Goal: Task Accomplishment & Management: Manage account settings

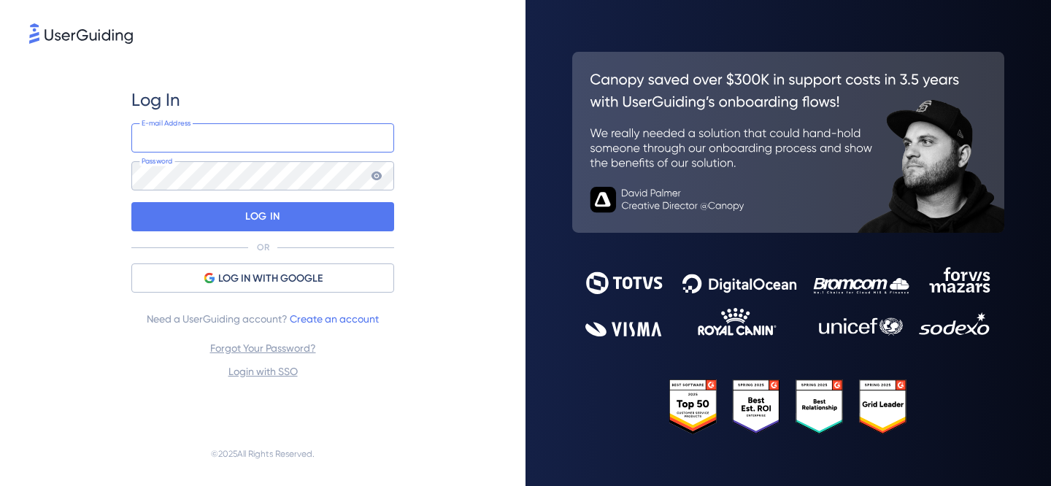
click at [309, 150] on input "email" at bounding box center [262, 137] width 263 height 29
click at [295, 141] on input "email" at bounding box center [262, 137] width 263 height 29
type input "[PERSON_NAME][EMAIL_ADDRESS][PERSON_NAME][DOMAIN_NAME]"
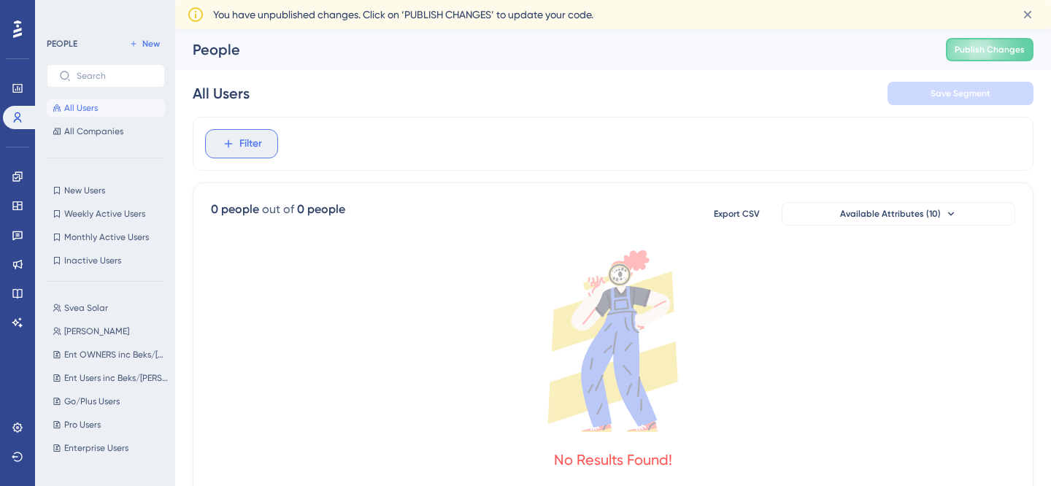
click at [247, 147] on span "Filter" at bounding box center [250, 144] width 23 height 18
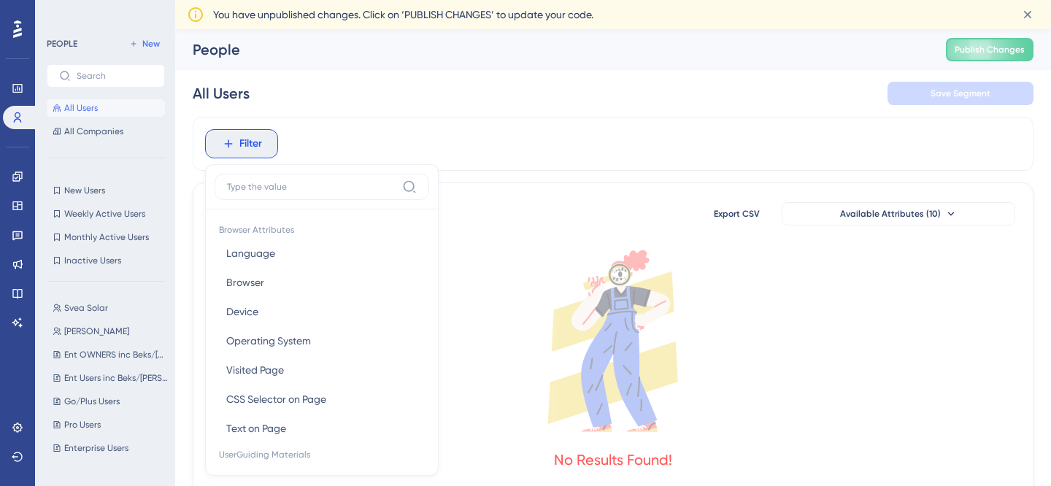
scroll to position [77, 0]
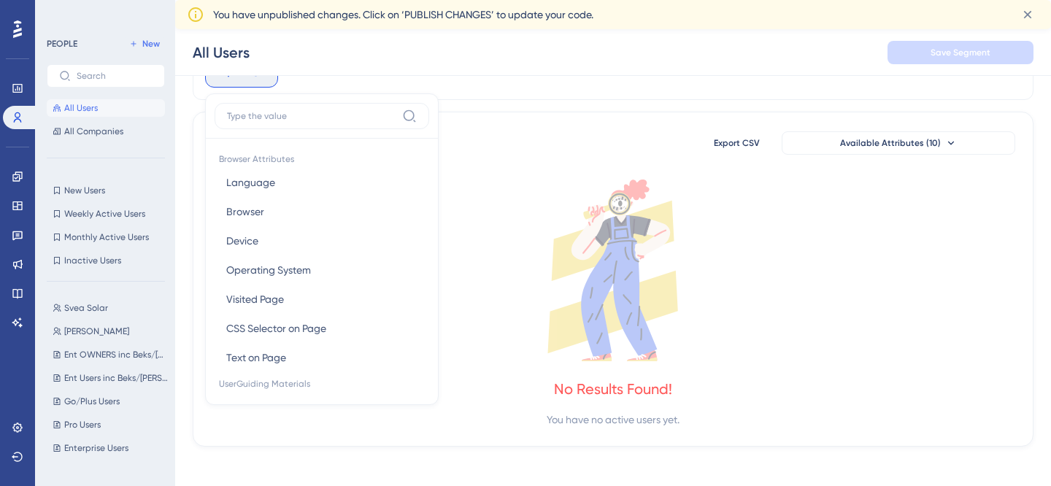
click at [120, 104] on button "All Users" at bounding box center [106, 108] width 118 height 18
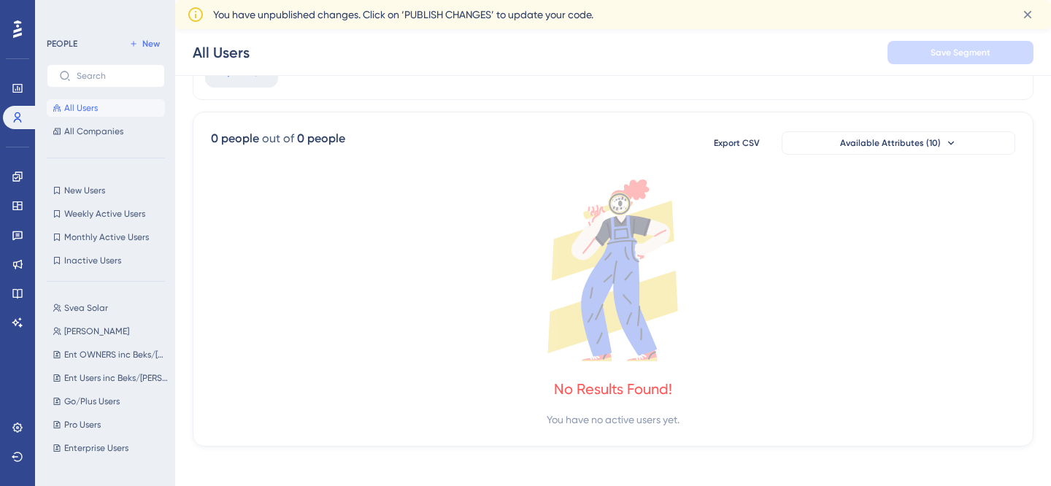
click at [120, 104] on button "All Users" at bounding box center [106, 108] width 118 height 18
click at [121, 124] on button "All Companies" at bounding box center [106, 132] width 118 height 18
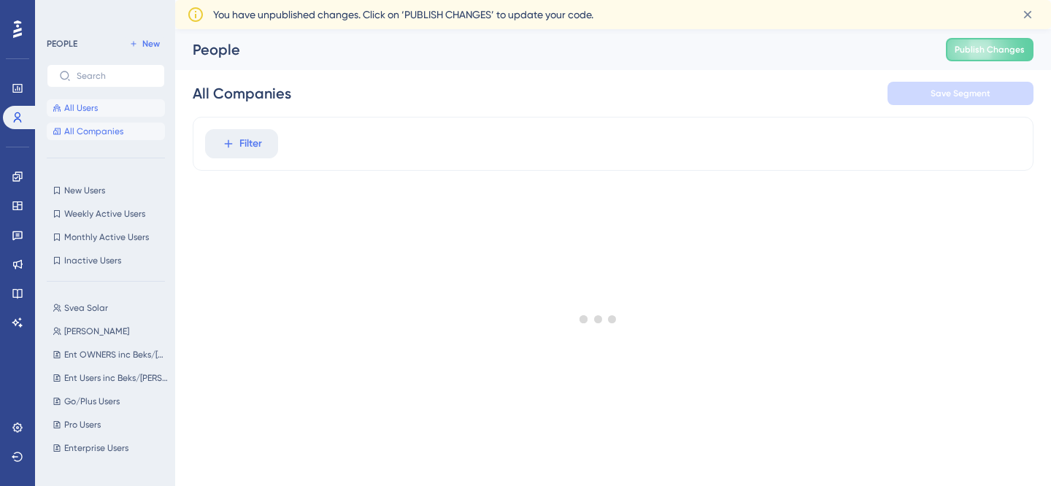
click at [121, 109] on button "All Users" at bounding box center [106, 108] width 118 height 18
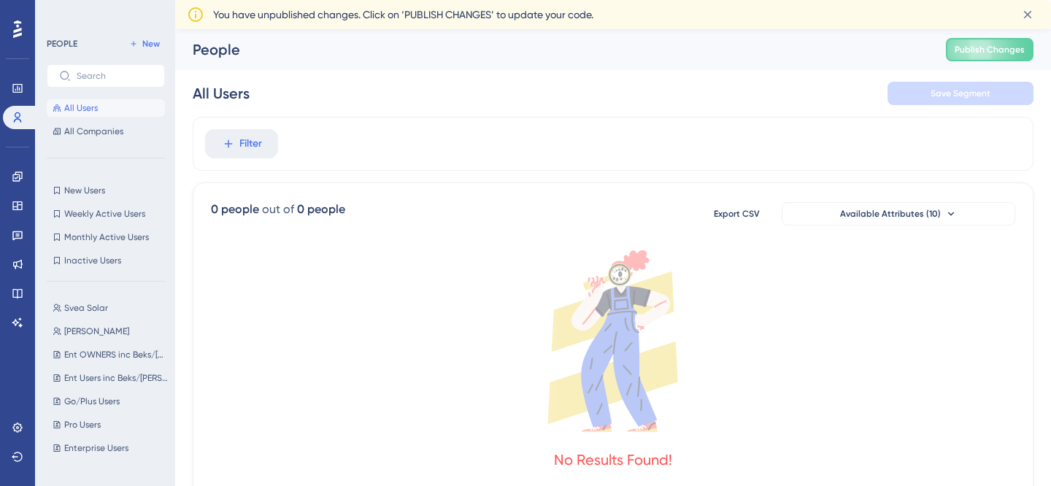
click at [121, 109] on button "All Users" at bounding box center [106, 108] width 118 height 18
click at [1023, 12] on icon at bounding box center [1027, 14] width 15 height 15
click at [983, 49] on span "Publish Changes" at bounding box center [989, 50] width 70 height 12
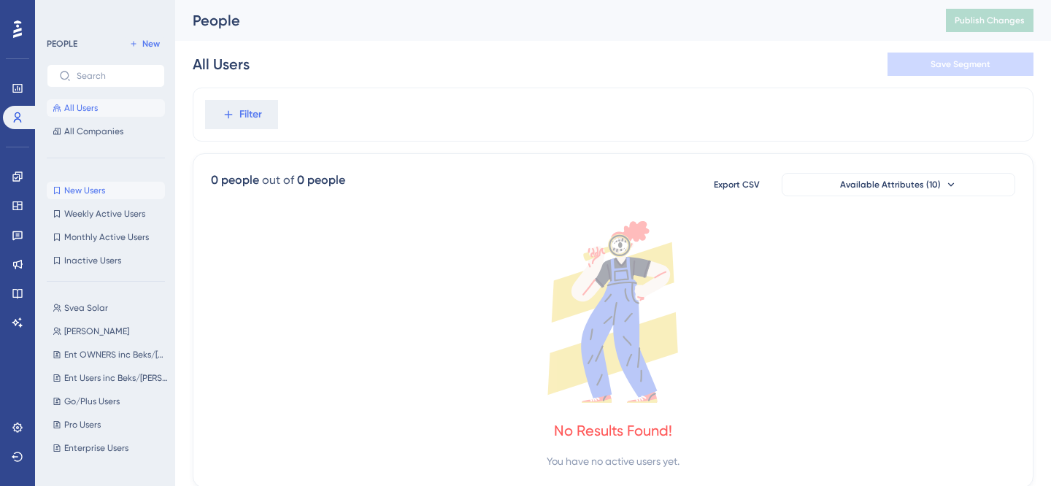
click at [96, 190] on span "New Users" at bounding box center [84, 191] width 41 height 12
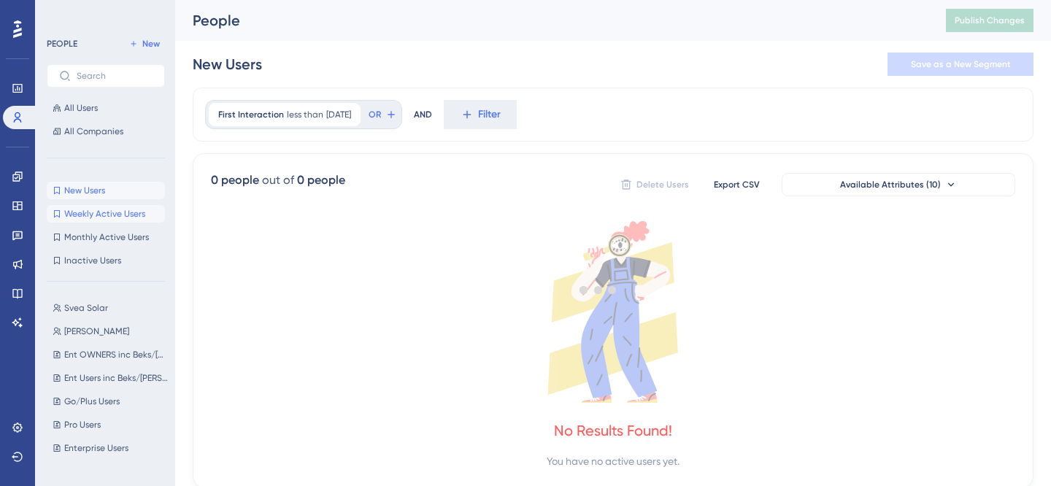
click at [100, 214] on span "Weekly Active Users" at bounding box center [104, 214] width 81 height 12
click at [104, 239] on span "Monthly Active Users" at bounding box center [106, 237] width 85 height 12
click at [104, 70] on label at bounding box center [106, 75] width 118 height 23
click at [104, 71] on input "text" at bounding box center [115, 76] width 76 height 10
click at [90, 114] on button "All Users" at bounding box center [106, 108] width 118 height 18
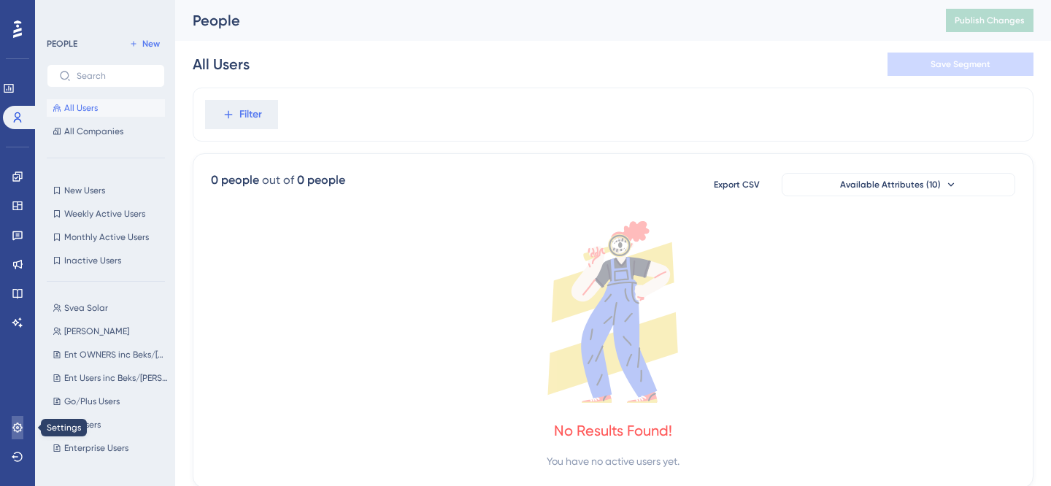
click at [15, 430] on icon at bounding box center [16, 426] width 9 height 9
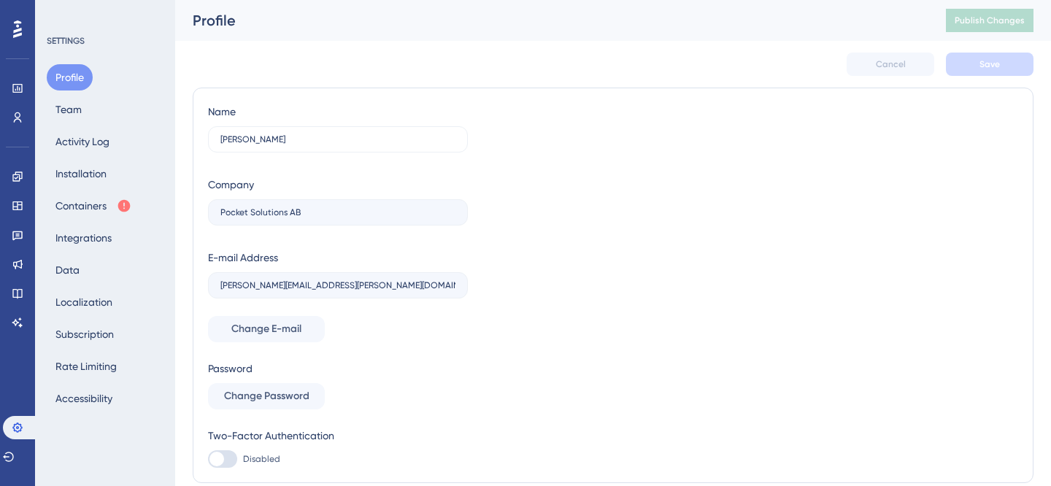
scroll to position [61, 0]
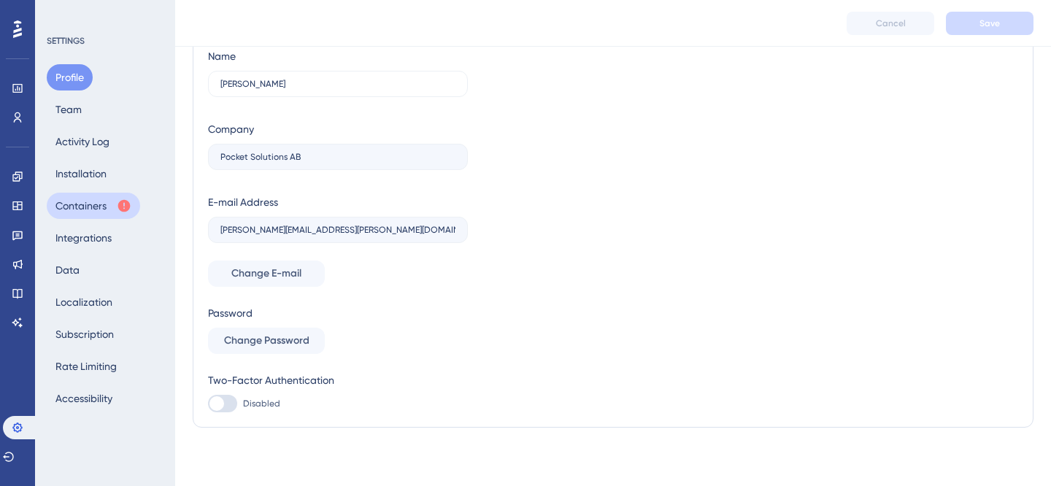
click at [71, 212] on button "Containers" at bounding box center [93, 206] width 93 height 26
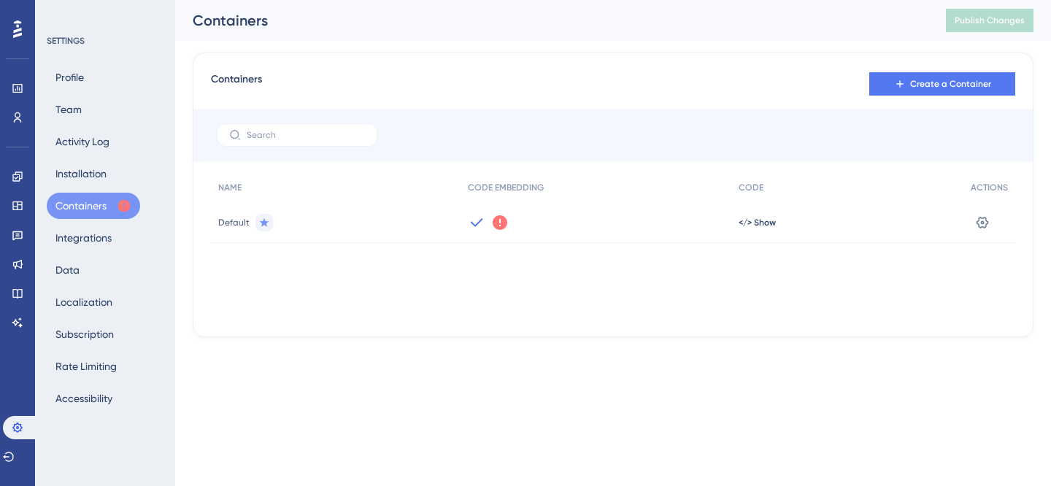
click at [506, 219] on icon at bounding box center [500, 223] width 18 height 18
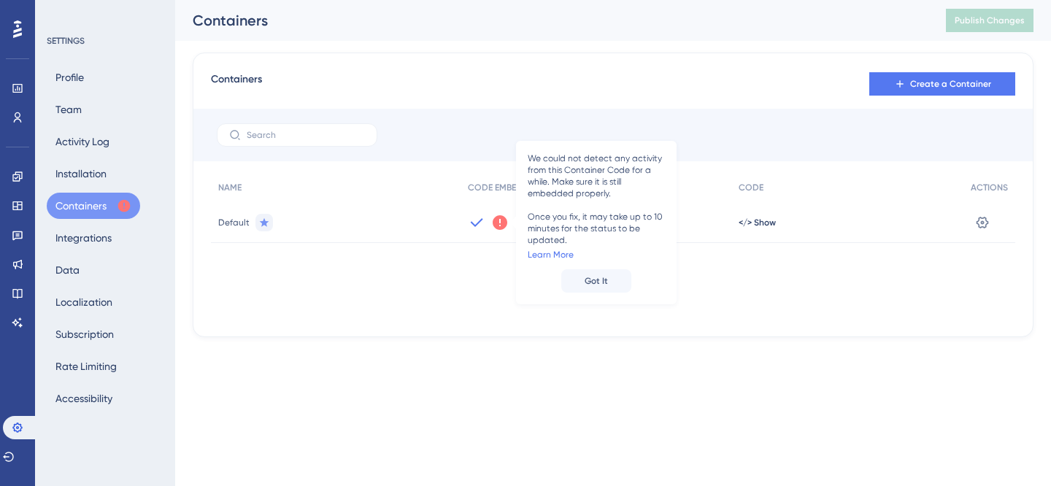
click at [464, 220] on div "We could not detect any activity from this Container Code for a while. Make sur…" at bounding box center [595, 222] width 271 height 41
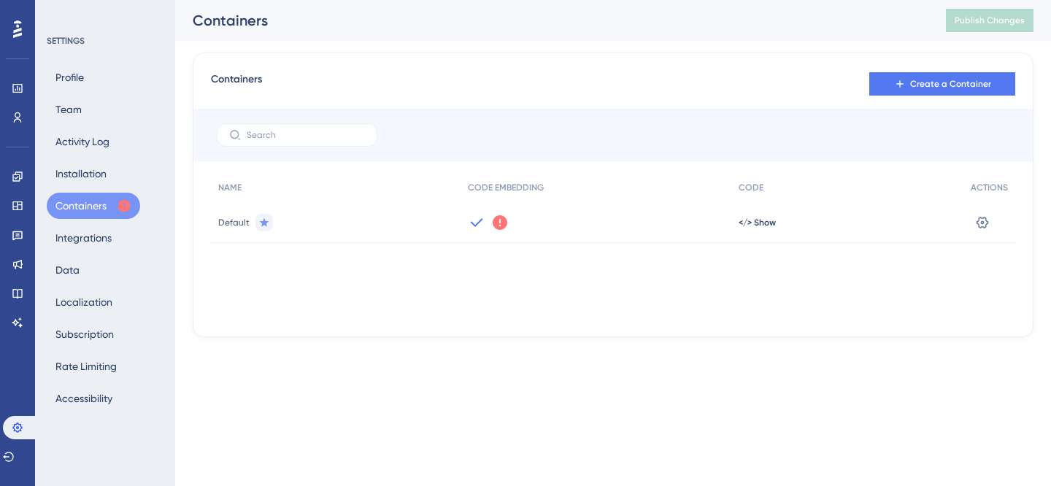
click at [464, 220] on div "We could not detect any activity from this Container Code for a while. Make sur…" at bounding box center [595, 222] width 271 height 41
click at [500, 220] on icon at bounding box center [500, 222] width 15 height 15
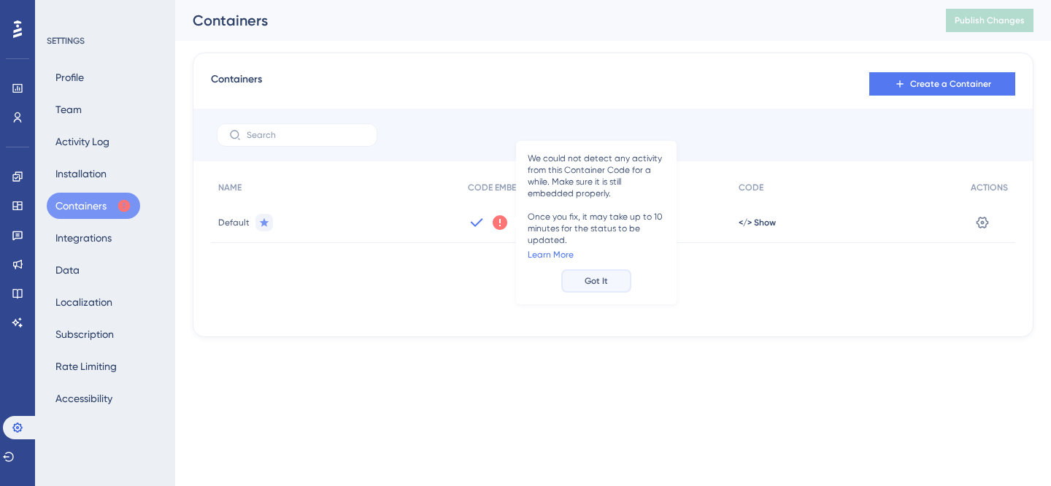
click at [592, 284] on span "Got It" at bounding box center [595, 281] width 23 height 12
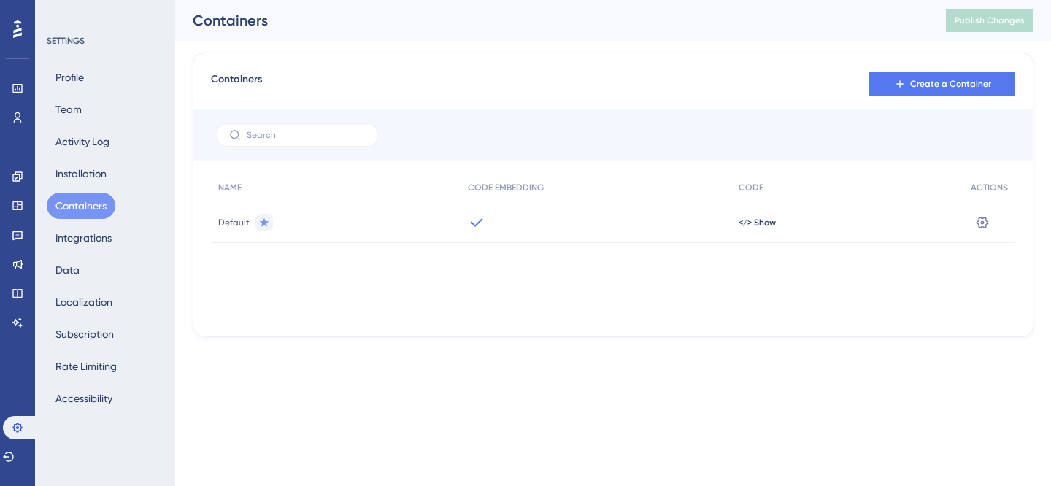
click at [468, 216] on icon at bounding box center [477, 223] width 18 height 18
click at [482, 223] on icon at bounding box center [477, 223] width 18 height 18
click at [761, 220] on span "</> Show" at bounding box center [756, 223] width 37 height 12
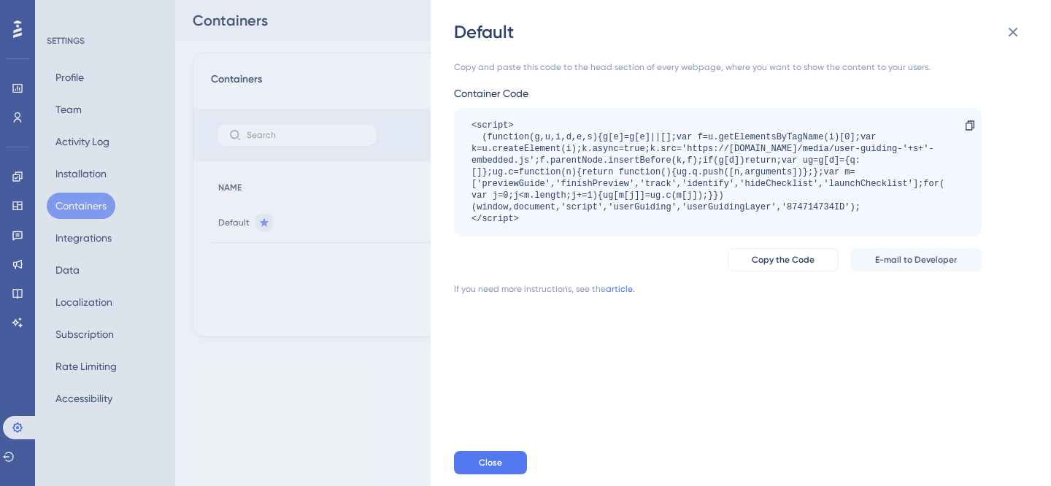
click at [355, 190] on div "Default Copy and paste this code to the head section of every webpage, where yo…" at bounding box center [525, 243] width 1051 height 486
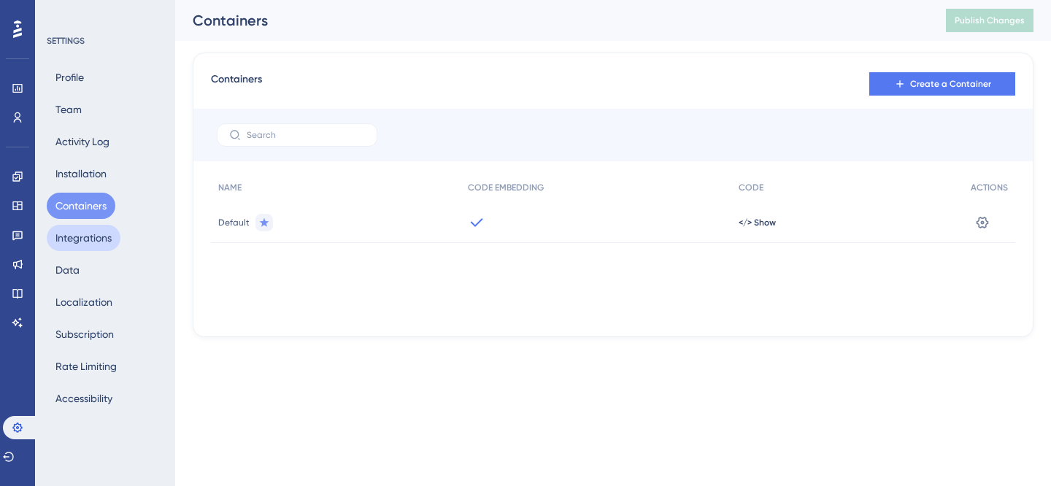
click at [91, 228] on button "Integrations" at bounding box center [84, 238] width 74 height 26
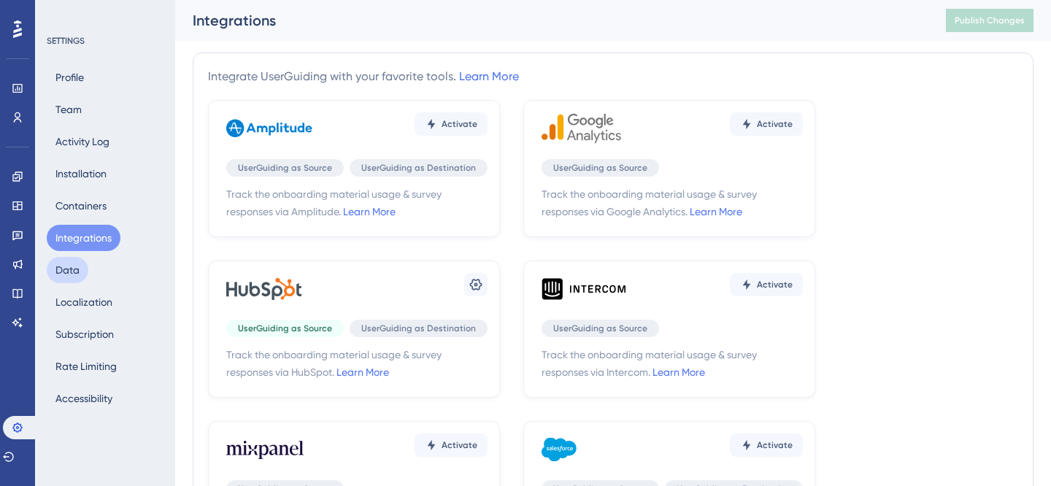
click at [82, 263] on button "Data" at bounding box center [68, 270] width 42 height 26
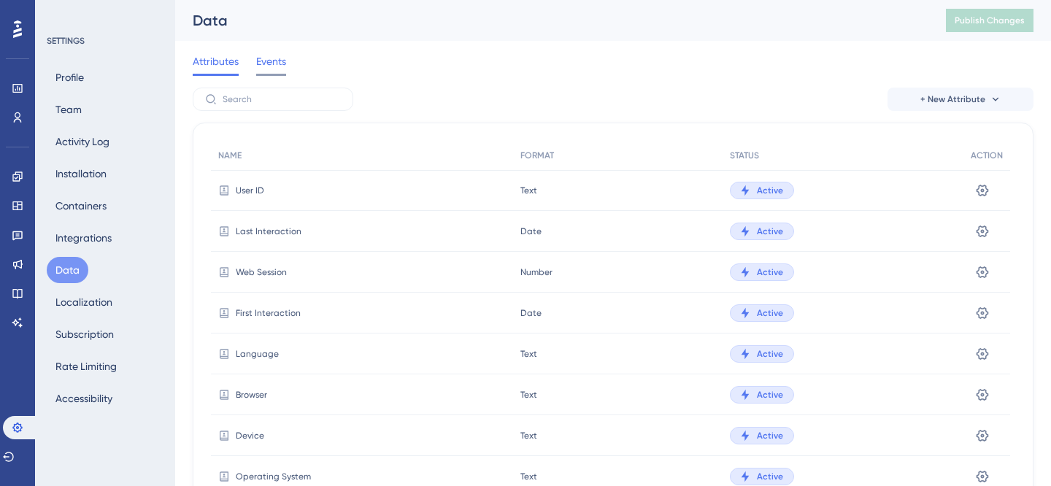
click at [256, 64] on span "Events" at bounding box center [271, 62] width 30 height 18
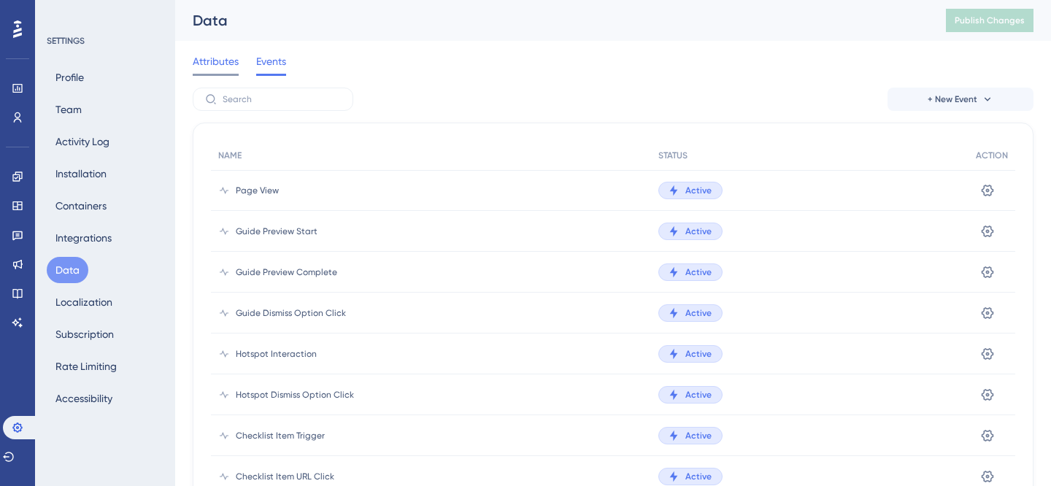
click at [213, 63] on span "Attributes" at bounding box center [216, 62] width 46 height 18
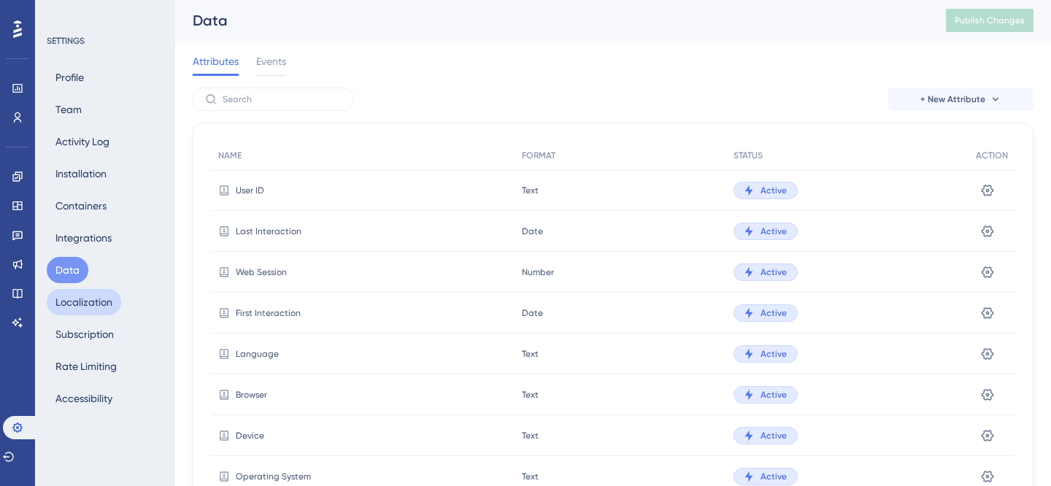
click at [82, 295] on button "Localization" at bounding box center [84, 302] width 74 height 26
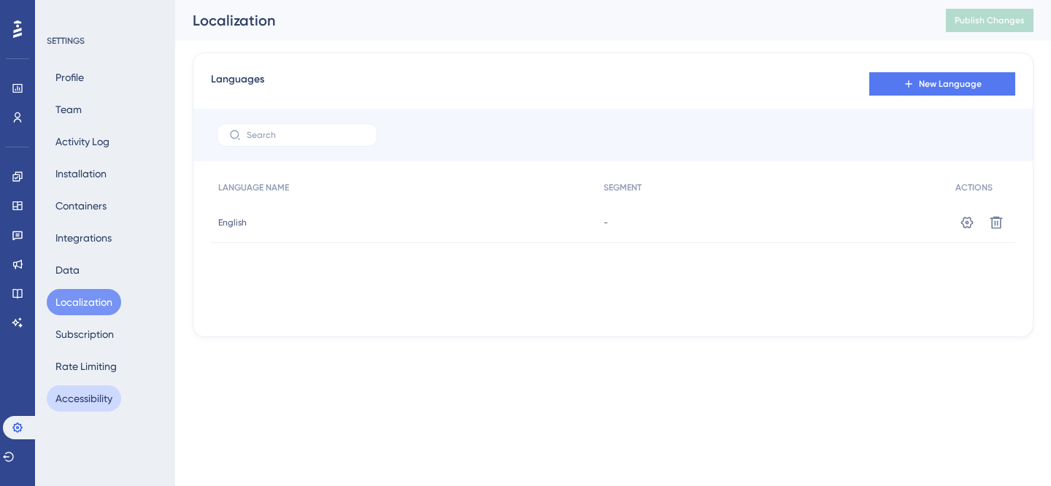
click at [88, 394] on button "Accessibility" at bounding box center [84, 398] width 74 height 26
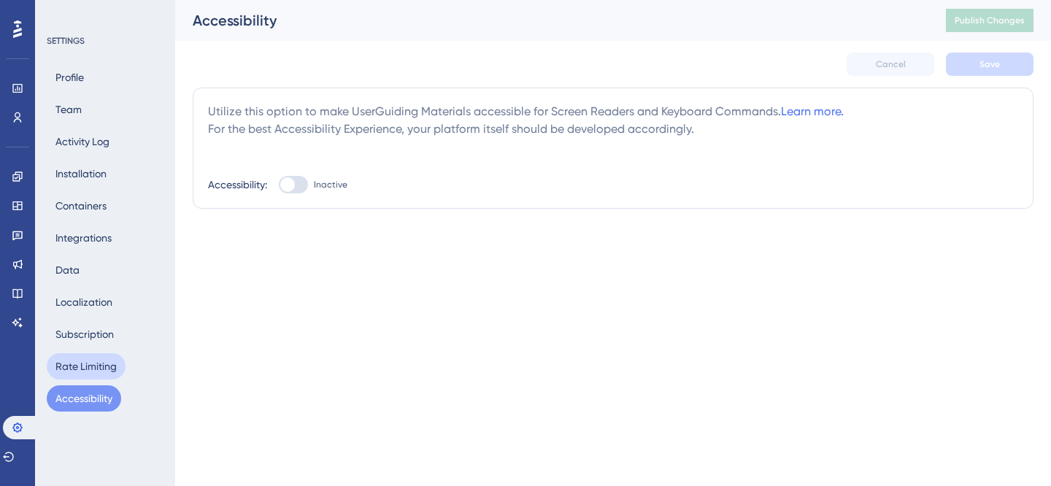
click at [88, 366] on button "Rate Limiting" at bounding box center [86, 366] width 79 height 26
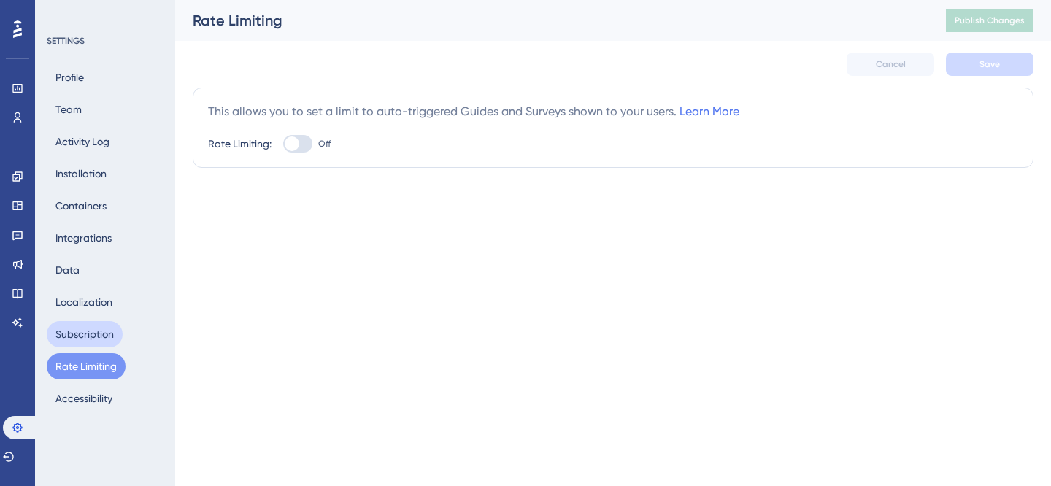
click at [89, 331] on button "Subscription" at bounding box center [85, 334] width 76 height 26
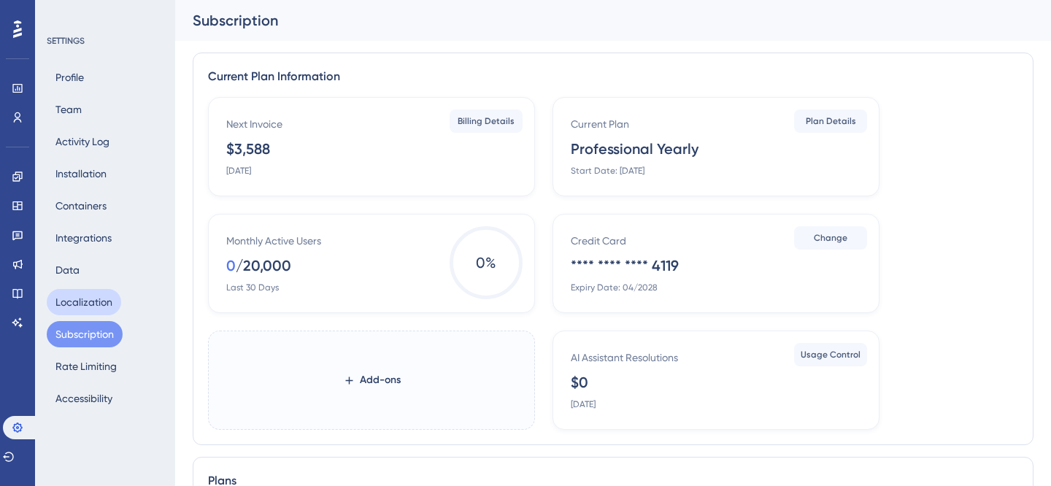
click at [80, 304] on button "Localization" at bounding box center [84, 302] width 74 height 26
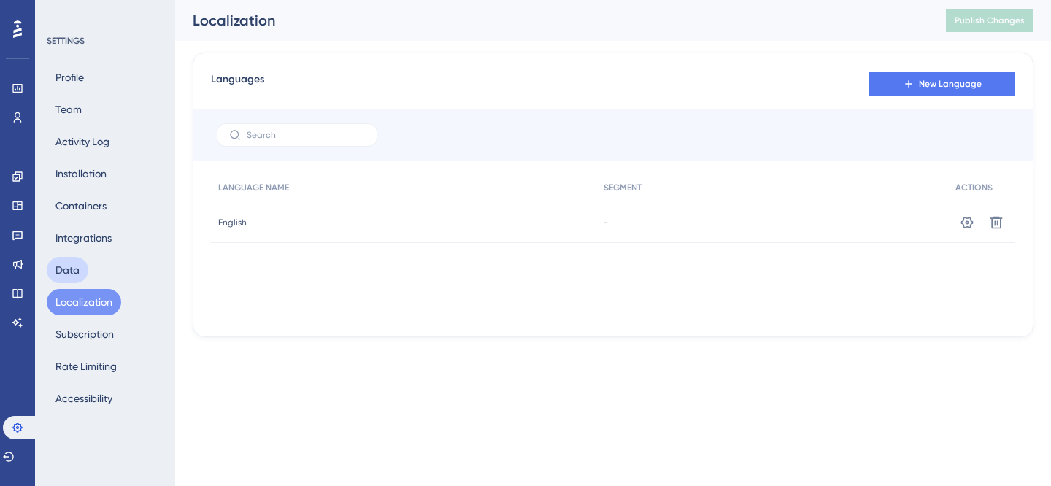
click at [78, 267] on button "Data" at bounding box center [68, 270] width 42 height 26
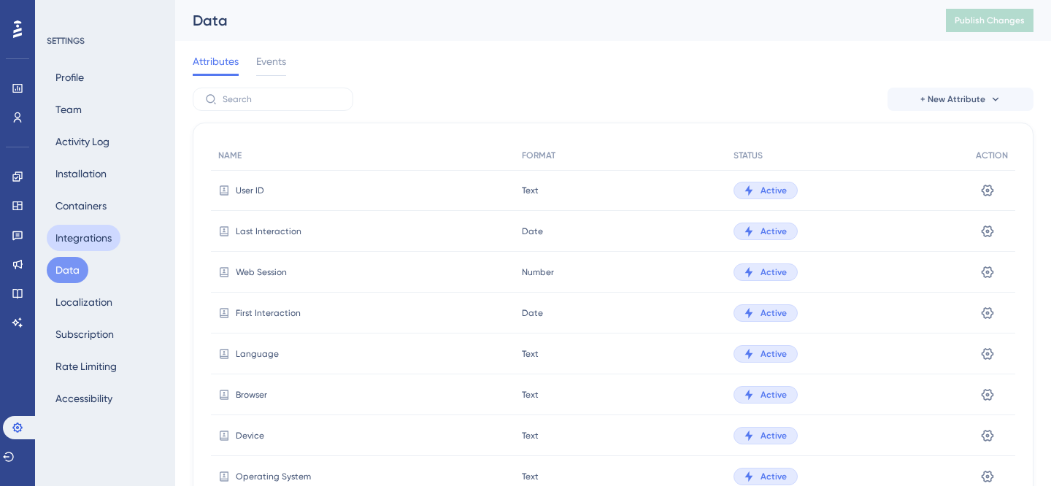
click at [81, 236] on button "Integrations" at bounding box center [84, 238] width 74 height 26
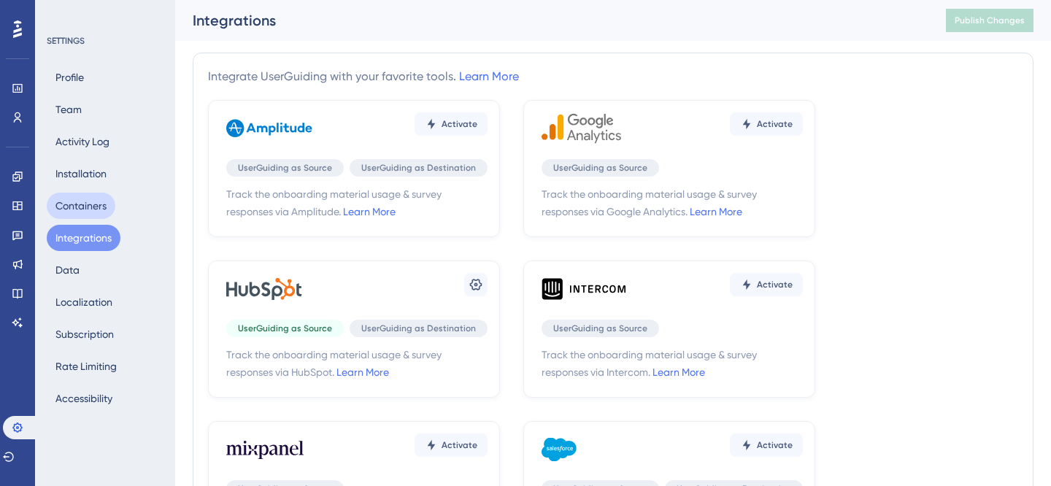
click at [82, 201] on button "Containers" at bounding box center [81, 206] width 69 height 26
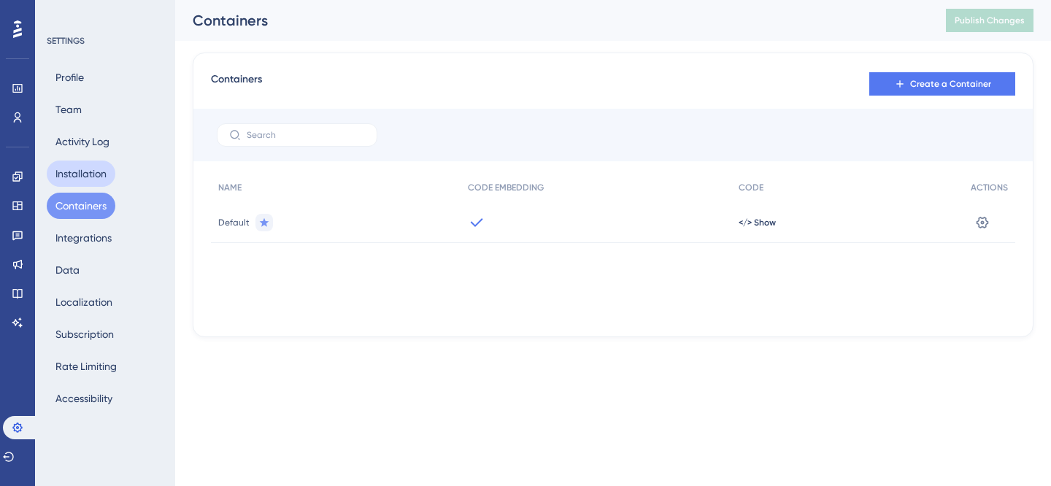
click at [82, 173] on button "Installation" at bounding box center [81, 174] width 69 height 26
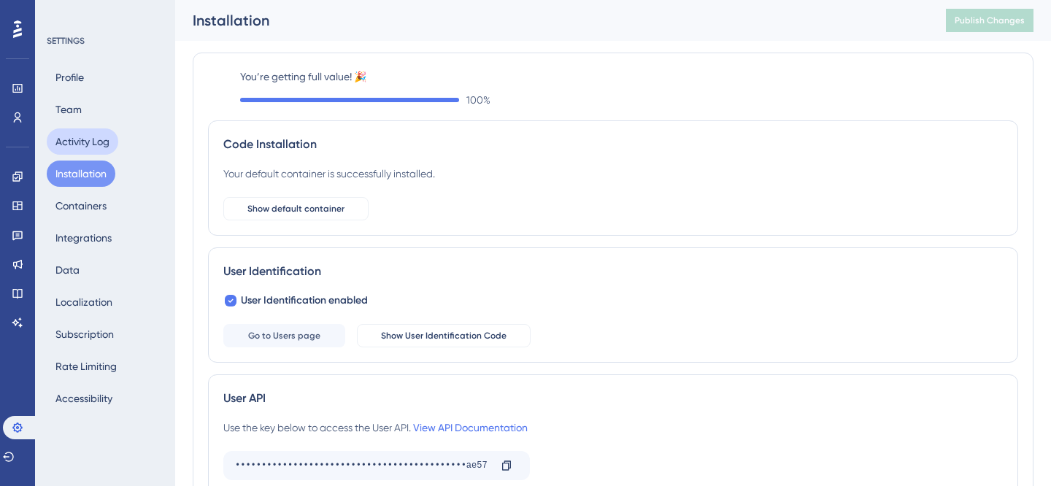
click at [78, 143] on button "Activity Log" at bounding box center [83, 141] width 72 height 26
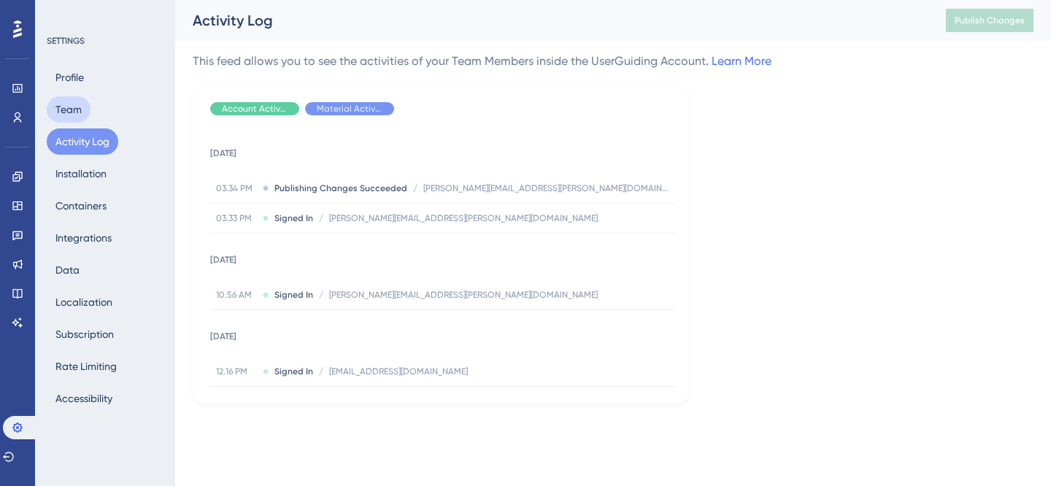
drag, startPoint x: 72, startPoint y: 116, endPoint x: 111, endPoint y: 128, distance: 41.3
click at [111, 128] on div "Profile Team Activity Log Installation Containers Integrations Data Localizatio…" at bounding box center [106, 237] width 118 height 347
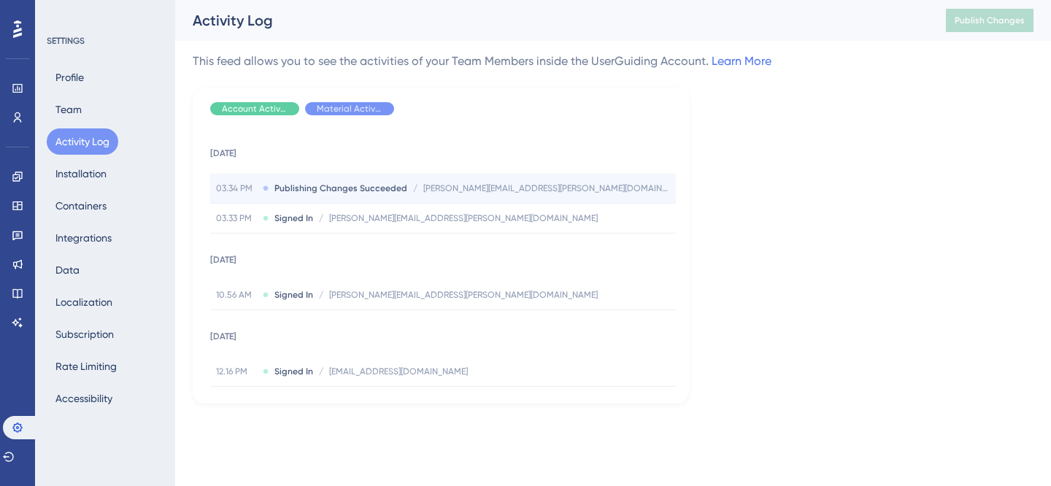
click at [337, 182] on div "03.34 PM Publishing Changes Succeeded / [PERSON_NAME][EMAIL_ADDRESS][PERSON_NAM…" at bounding box center [443, 188] width 466 height 29
click at [334, 185] on span "Publishing Changes Succeeded" at bounding box center [340, 188] width 133 height 12
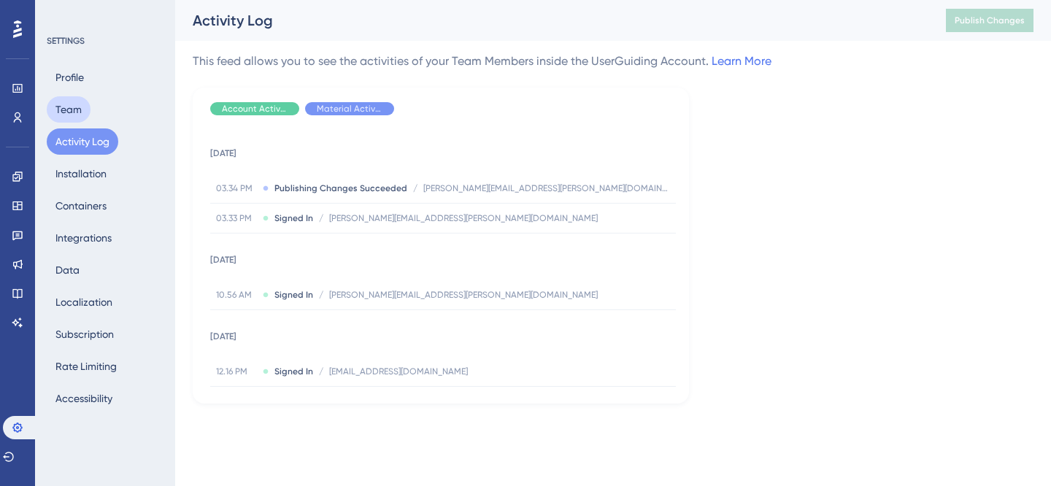
click at [69, 98] on button "Team" at bounding box center [69, 109] width 44 height 26
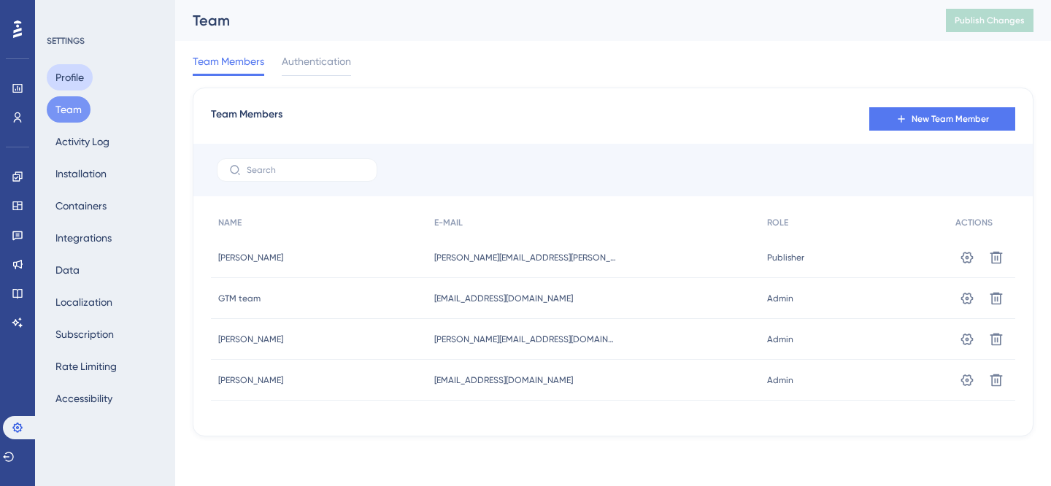
click at [66, 74] on button "Profile" at bounding box center [70, 77] width 46 height 26
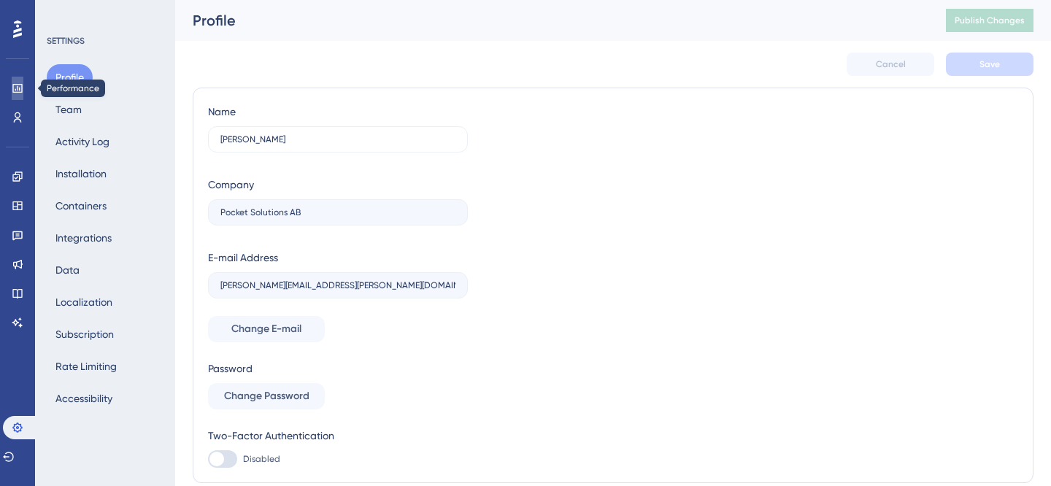
click at [13, 87] on icon at bounding box center [16, 88] width 9 height 9
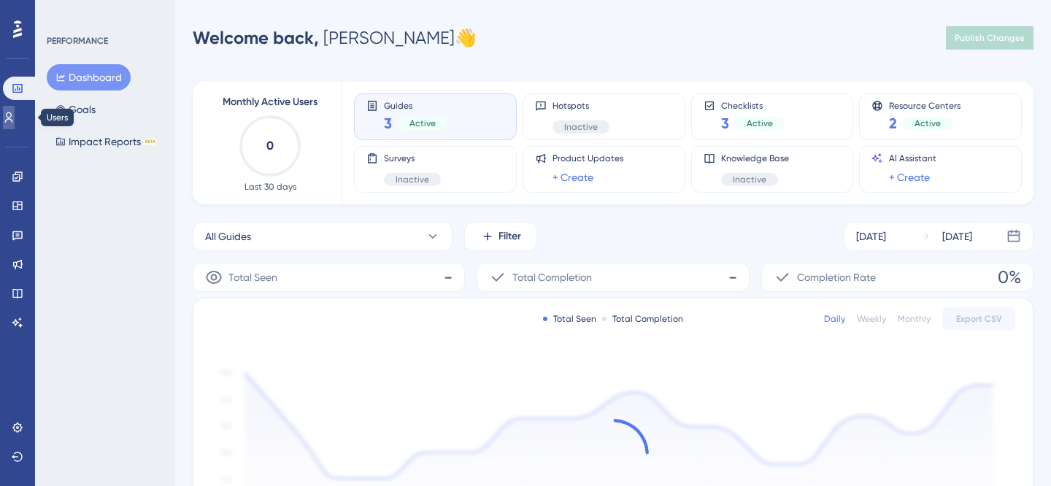
click at [12, 120] on icon at bounding box center [9, 118] width 12 height 12
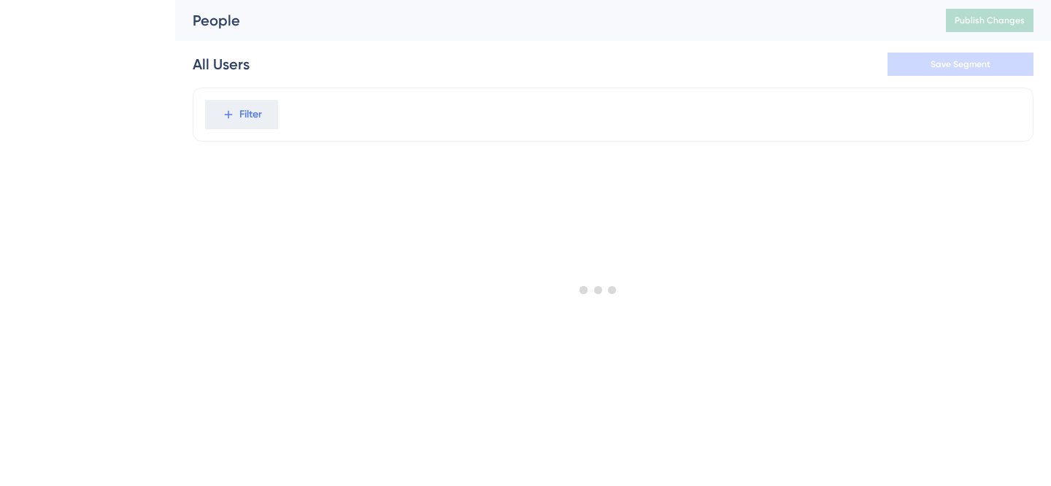
click at [16, 0] on html "People Publish Changes All Users Save Segment Filter" at bounding box center [525, 0] width 1051 height 0
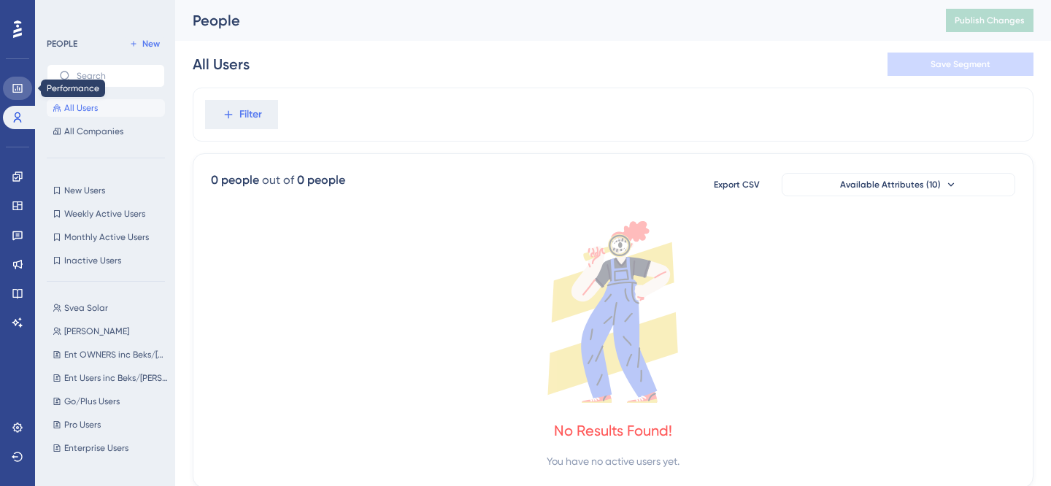
click at [16, 84] on icon at bounding box center [16, 88] width 9 height 9
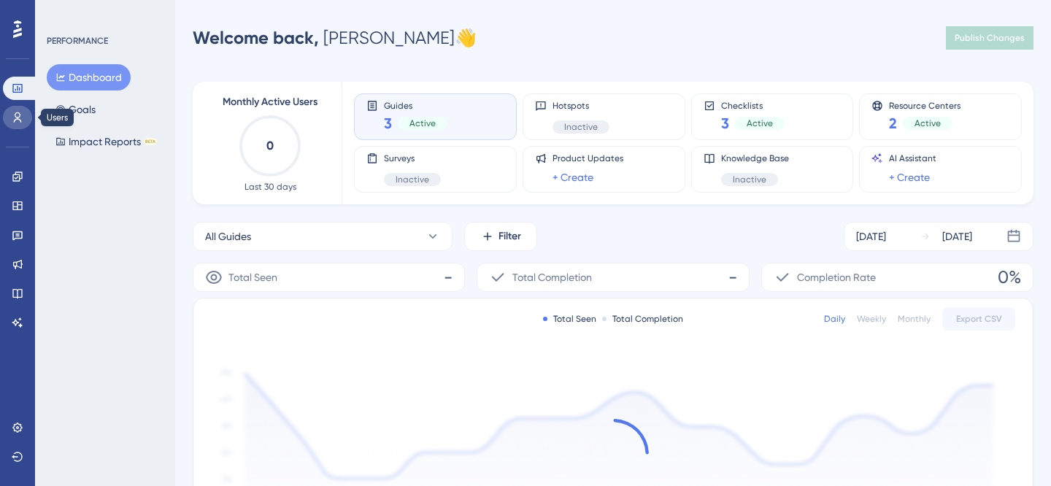
click at [18, 113] on icon at bounding box center [18, 118] width 12 height 12
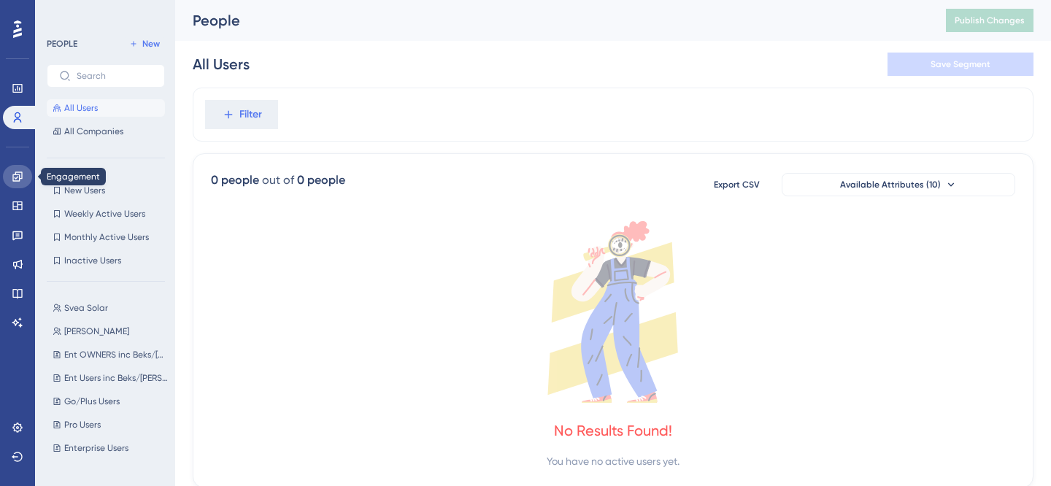
click at [15, 177] on icon at bounding box center [18, 177] width 12 height 12
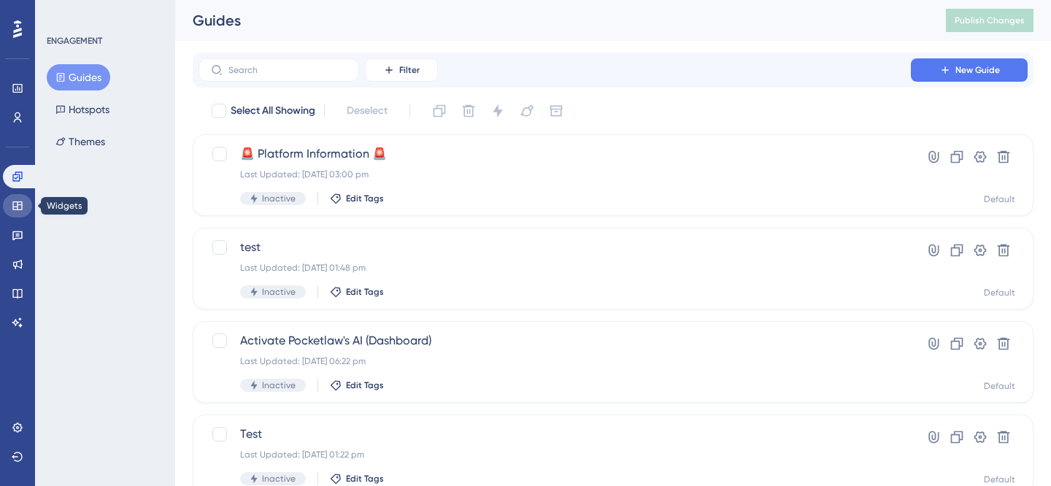
click at [15, 204] on icon at bounding box center [18, 206] width 12 height 12
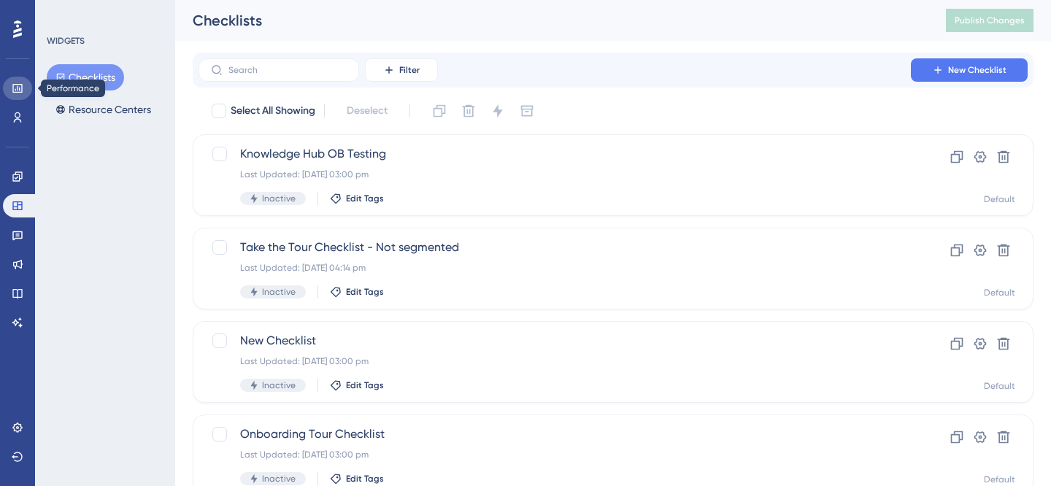
click at [20, 87] on icon at bounding box center [18, 88] width 12 height 12
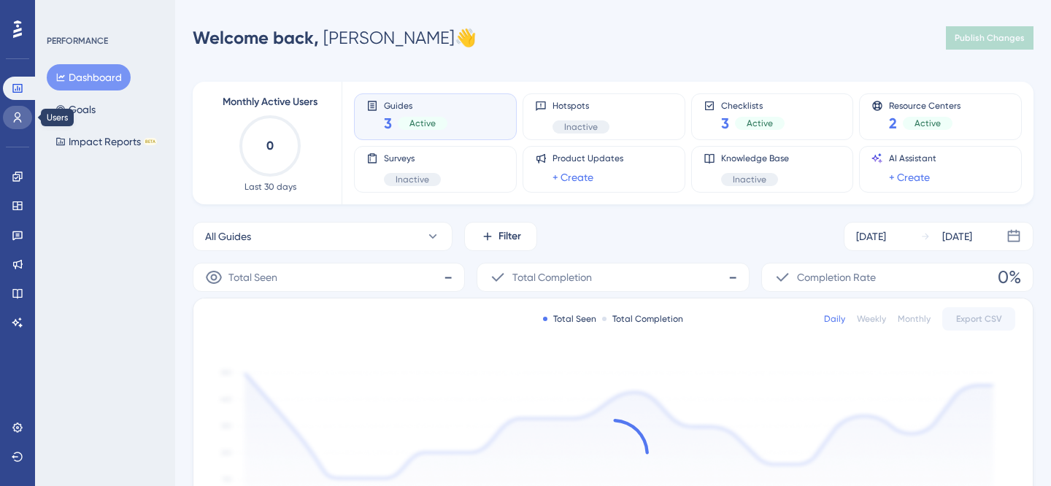
click at [12, 115] on icon at bounding box center [18, 118] width 12 height 12
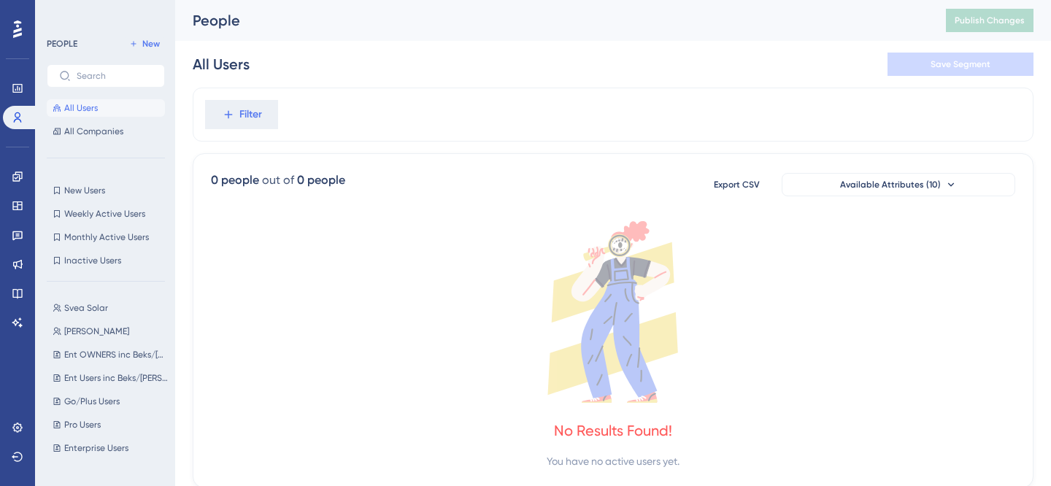
click at [280, 120] on div "Filter" at bounding box center [613, 115] width 841 height 54
click at [256, 120] on span "Filter" at bounding box center [250, 115] width 23 height 18
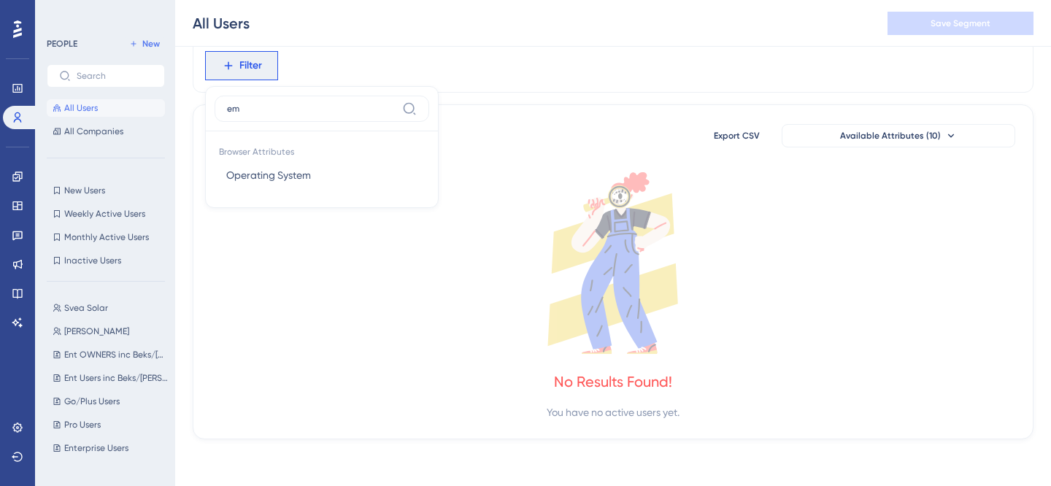
scroll to position [55, 0]
type input "ema"
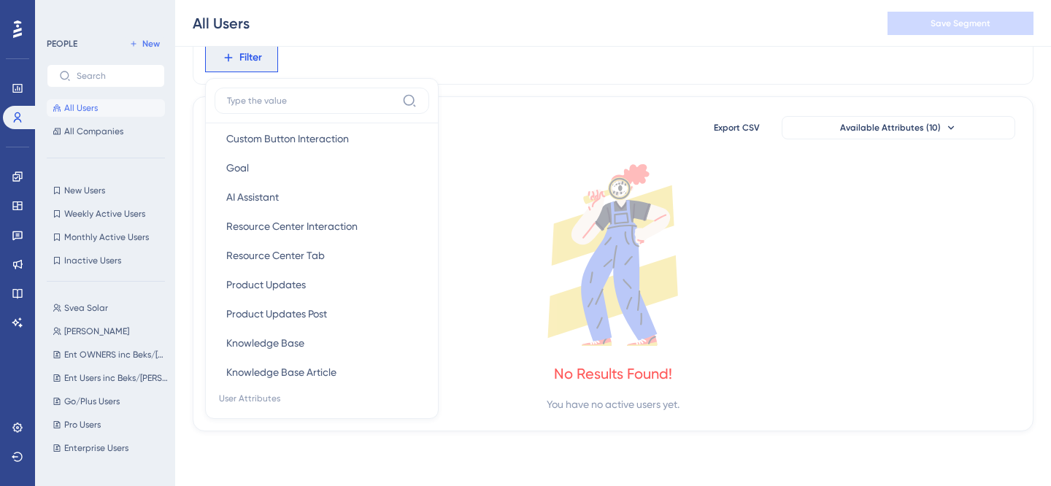
scroll to position [382, 0]
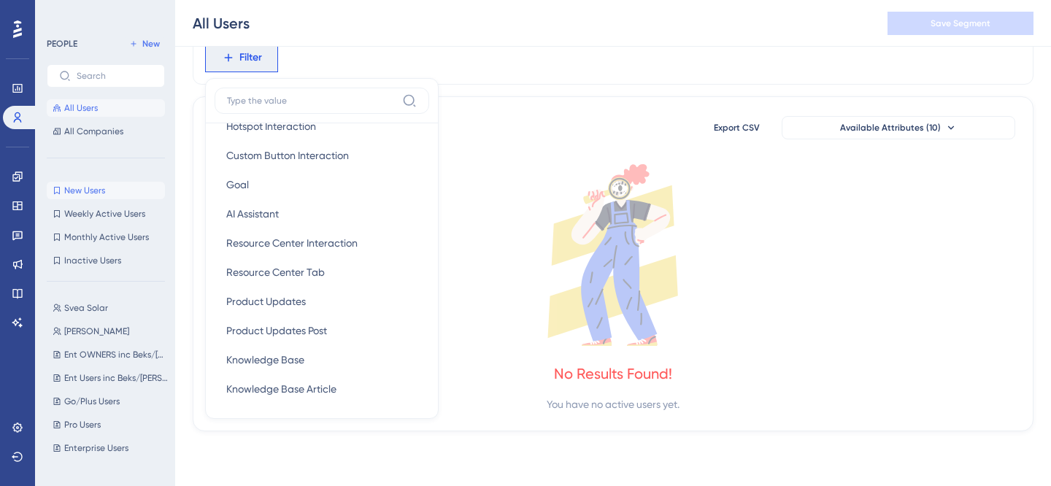
click at [99, 187] on span "New Users" at bounding box center [84, 191] width 41 height 12
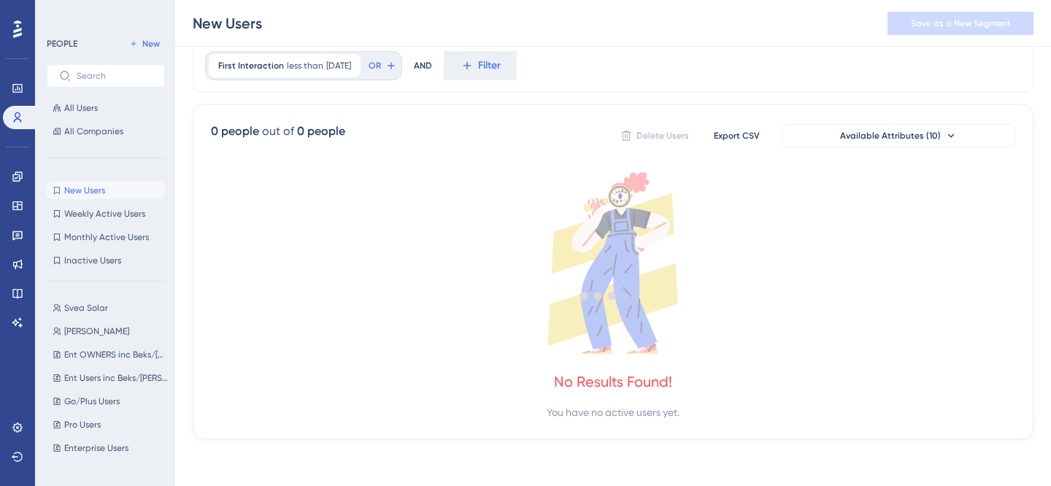
scroll to position [55, 0]
click at [288, 63] on span "less than" at bounding box center [305, 66] width 36 height 12
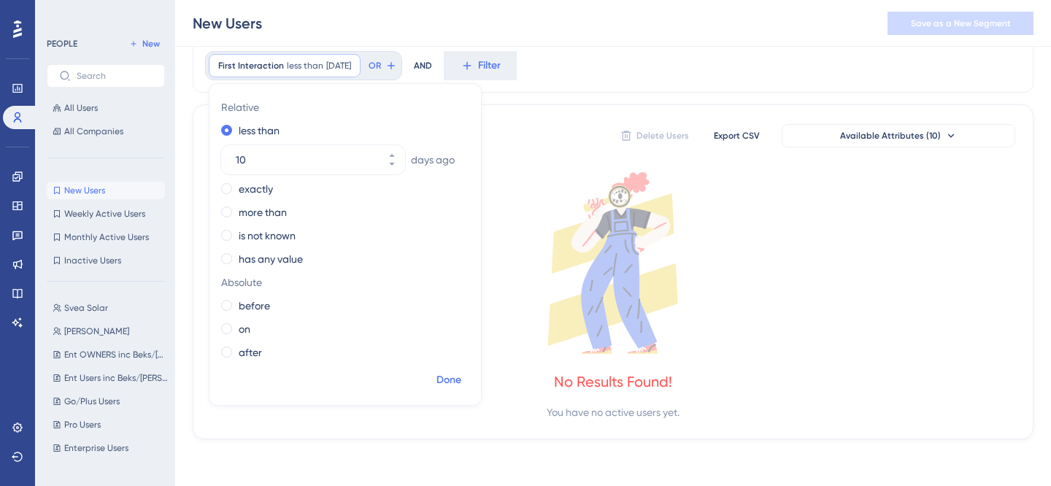
click at [444, 382] on span "Done" at bounding box center [448, 380] width 25 height 18
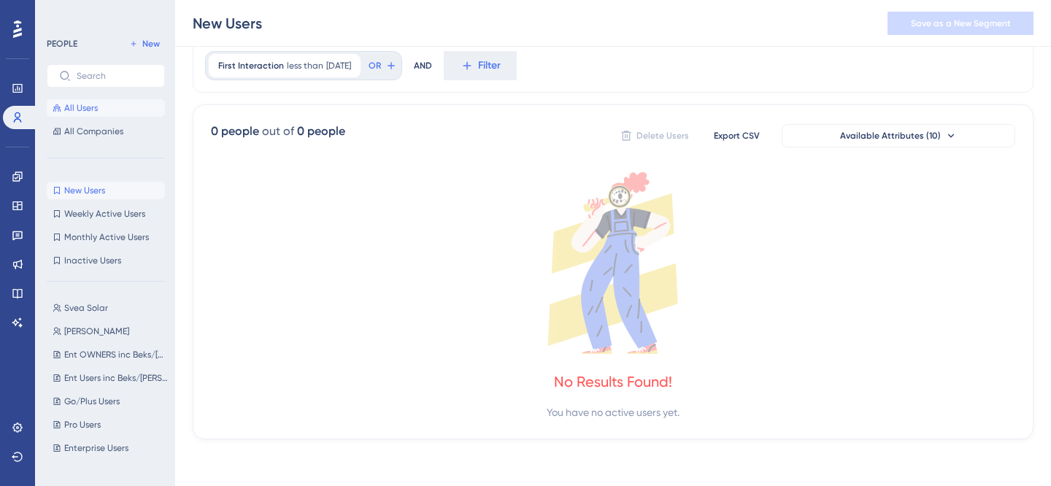
click at [81, 113] on span "All Users" at bounding box center [81, 108] width 34 height 12
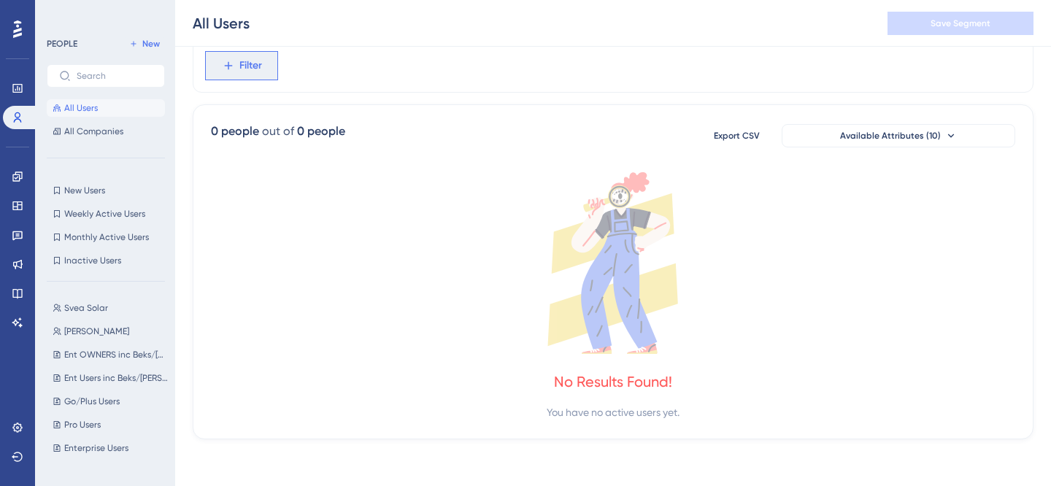
click at [222, 63] on icon at bounding box center [228, 65] width 13 height 13
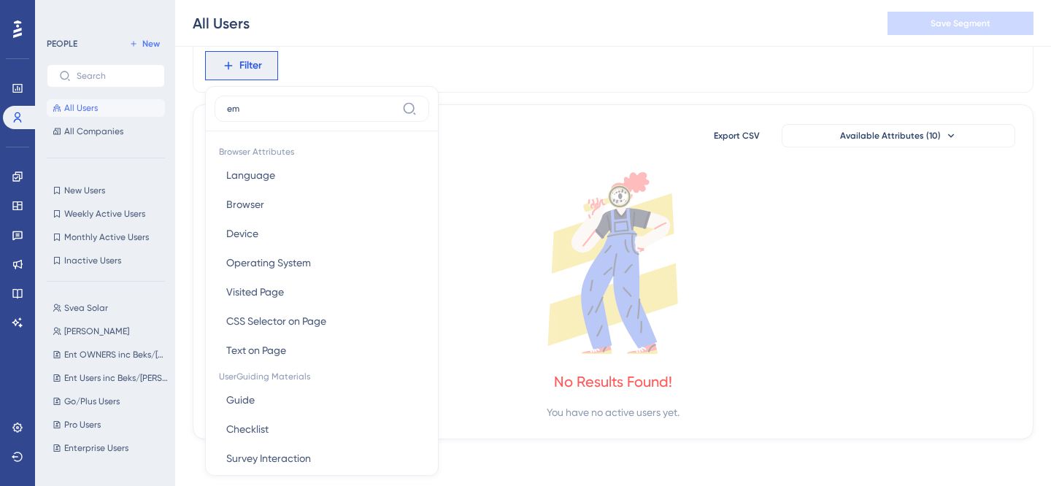
type input "ema"
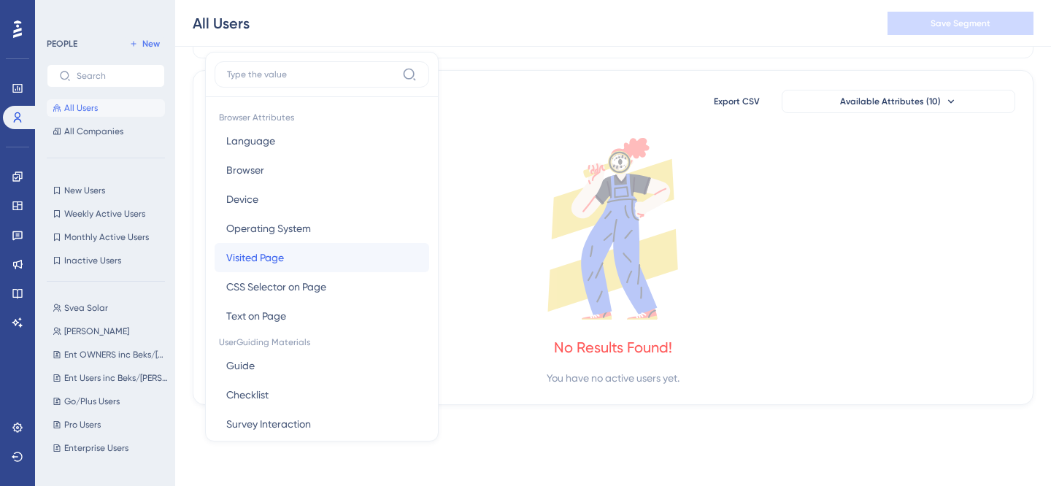
click at [317, 250] on button "Visited Page Visited Page" at bounding box center [322, 257] width 215 height 29
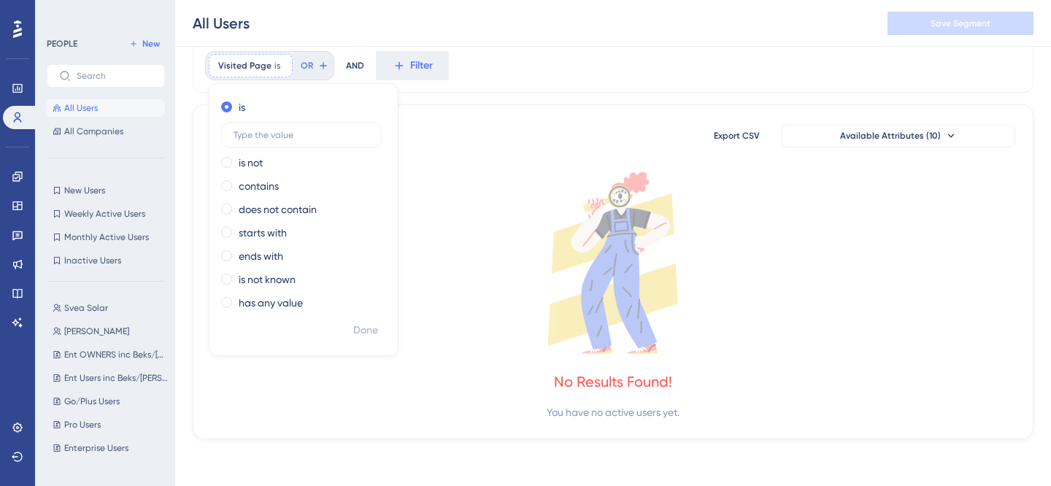
click at [461, 172] on icon at bounding box center [613, 263] width 804 height 182
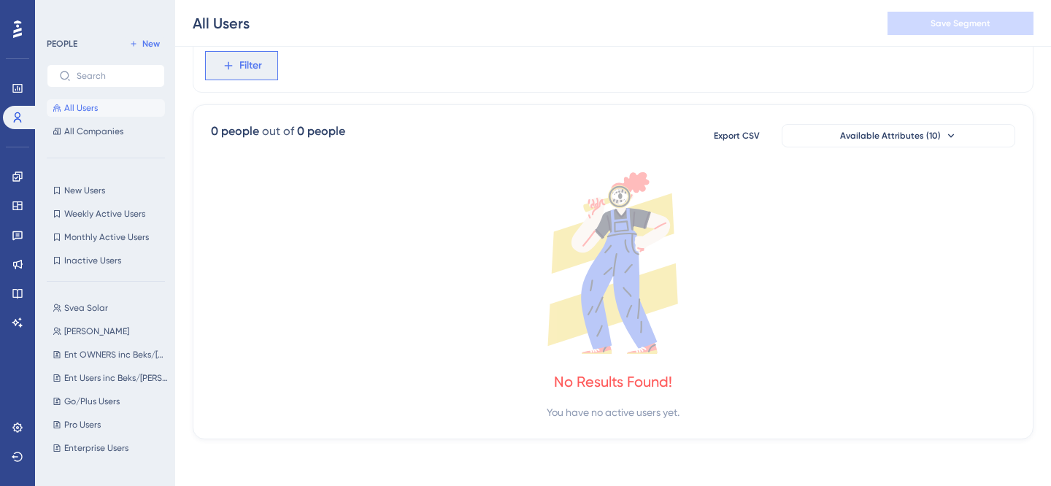
click at [253, 78] on button "Filter" at bounding box center [241, 65] width 73 height 29
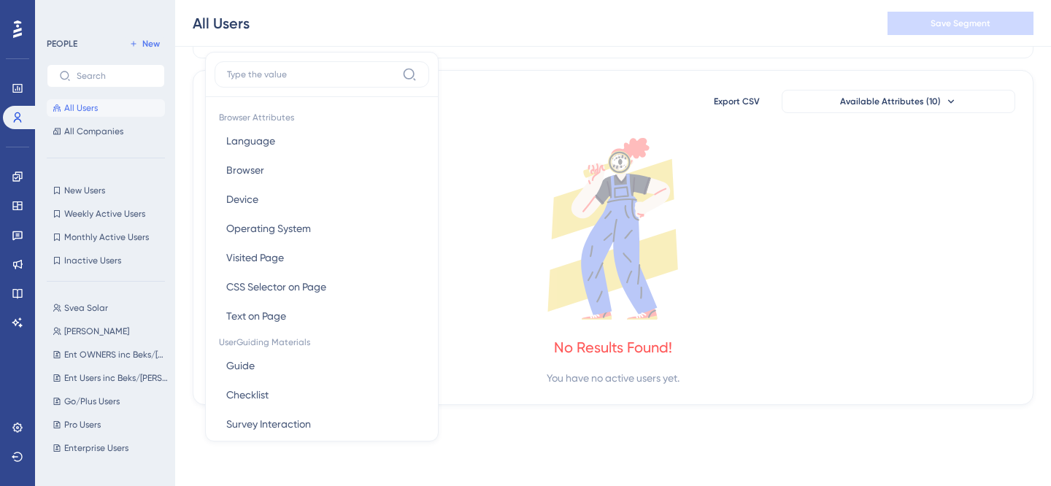
click at [455, 174] on icon at bounding box center [613, 229] width 804 height 182
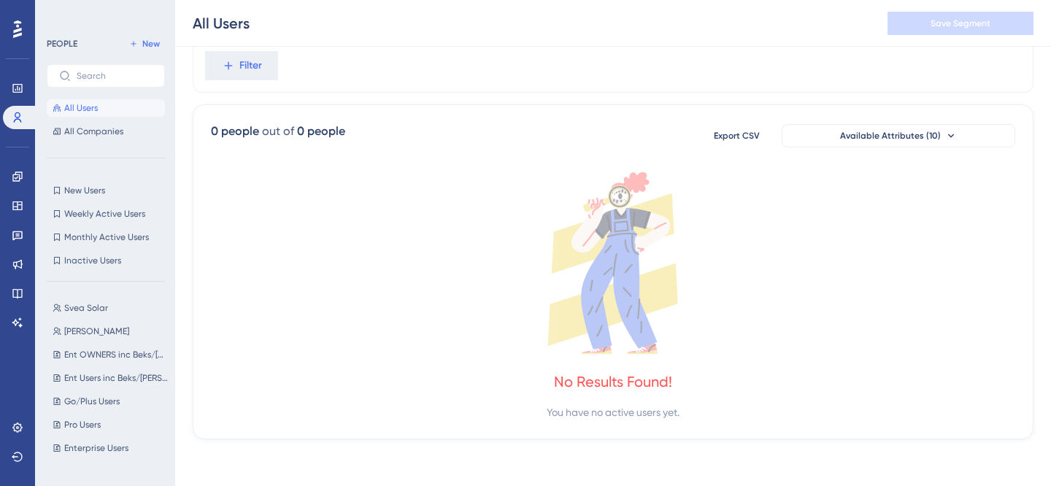
scroll to position [0, 0]
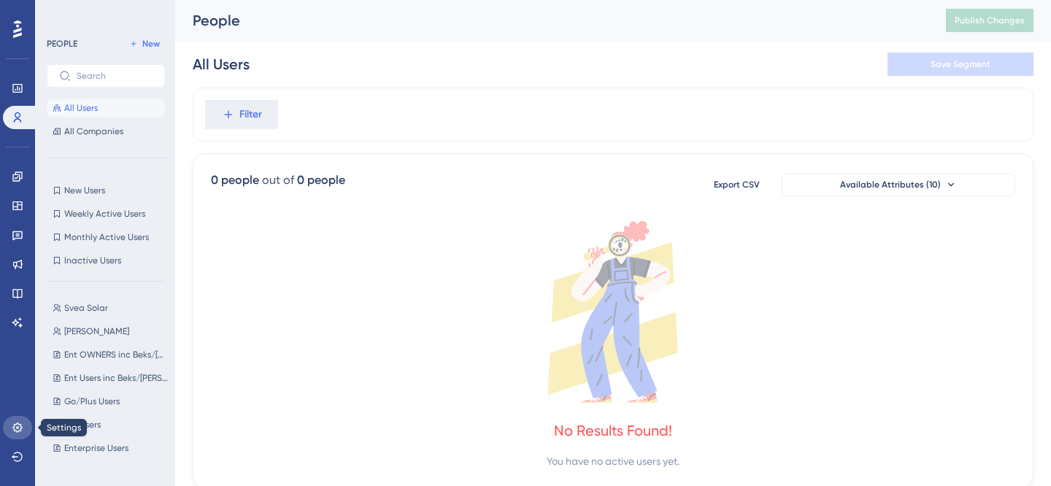
click at [15, 422] on icon at bounding box center [18, 428] width 12 height 12
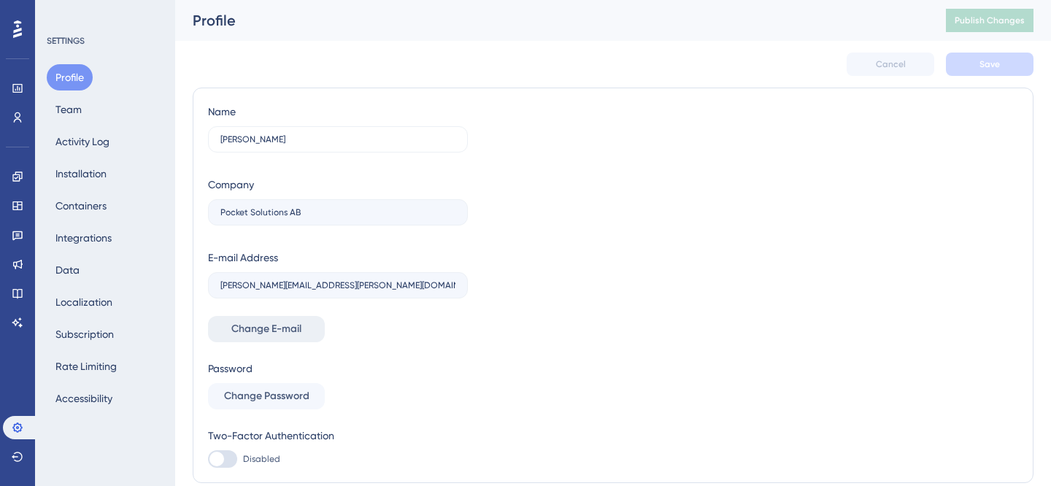
scroll to position [61, 0]
